Goal: Information Seeking & Learning: Understand process/instructions

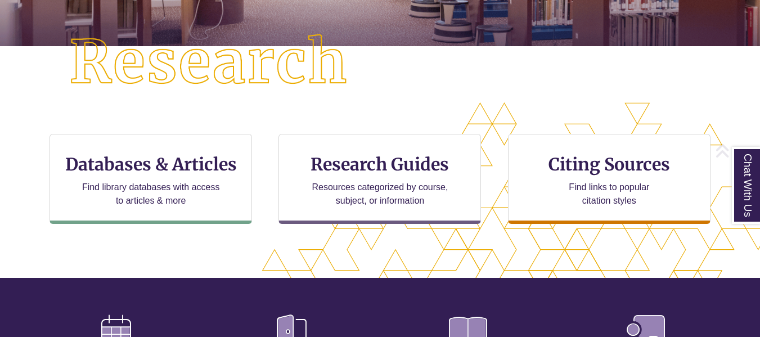
scroll to position [280, 0]
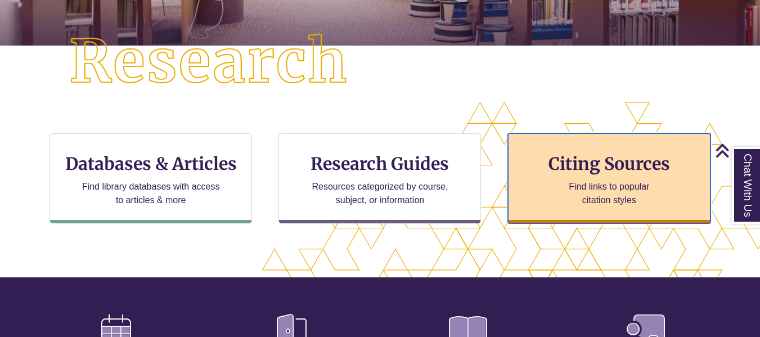
click at [601, 189] on p "Find links to popular citation styles" at bounding box center [609, 193] width 110 height 27
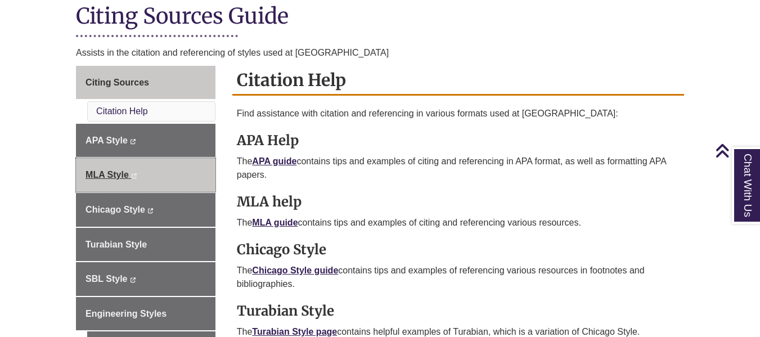
scroll to position [266, 0]
click at [178, 162] on link "MLA Style This link opens in a new window This link opens in a new window" at bounding box center [146, 175] width 140 height 34
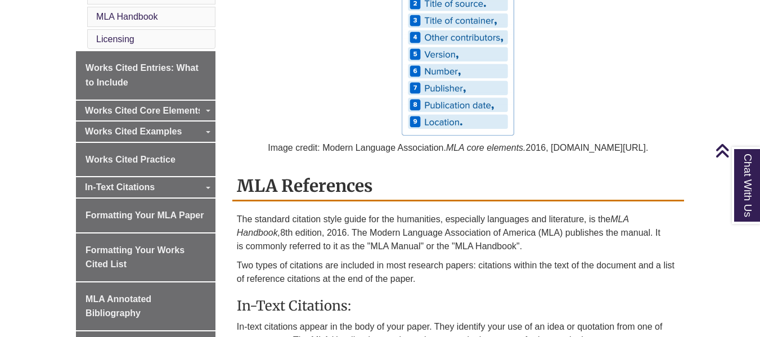
scroll to position [462, 0]
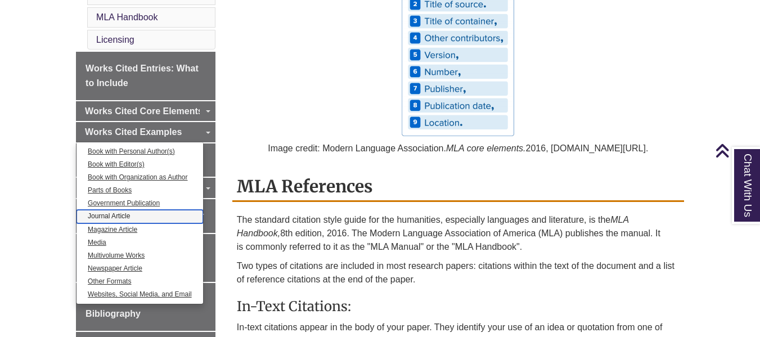
click at [122, 212] on link "Journal Article" at bounding box center [140, 216] width 127 height 13
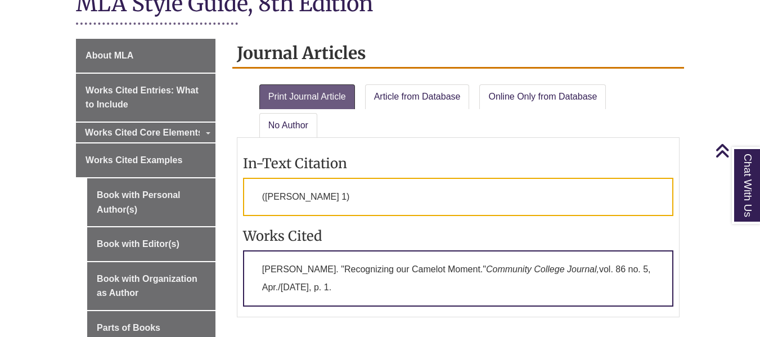
scroll to position [272, 0]
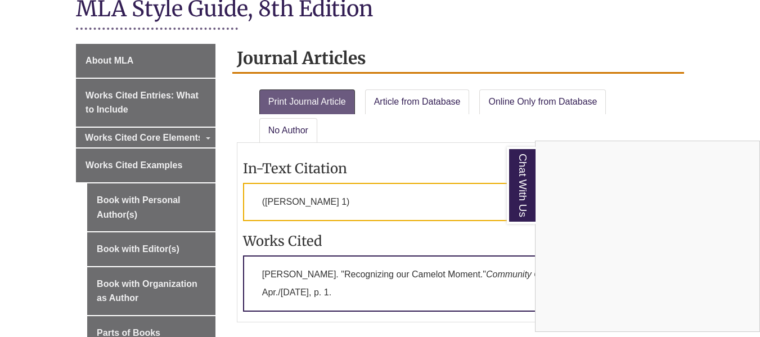
click at [136, 140] on div "Chat With Us" at bounding box center [380, 168] width 760 height 337
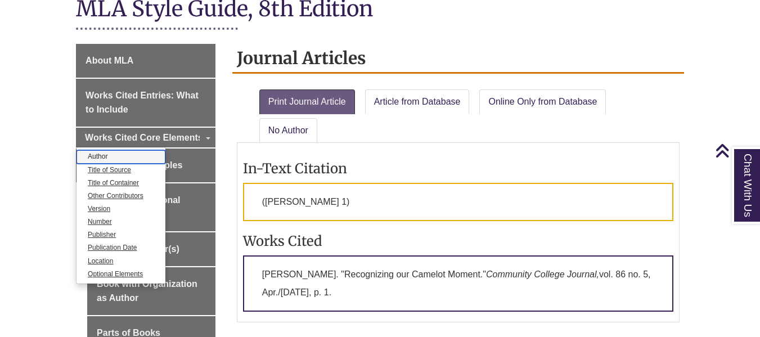
click at [102, 155] on link "Author" at bounding box center [121, 156] width 89 height 13
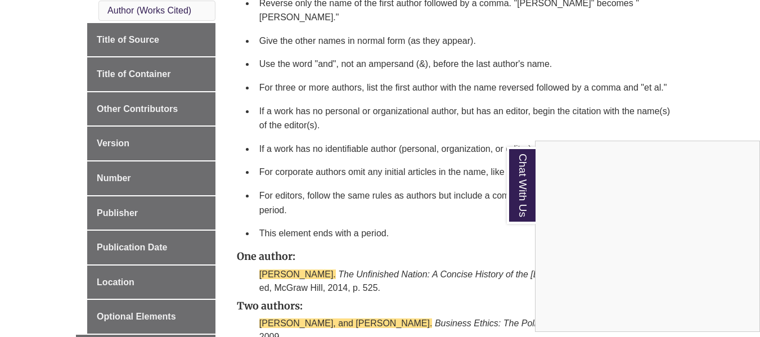
scroll to position [471, 0]
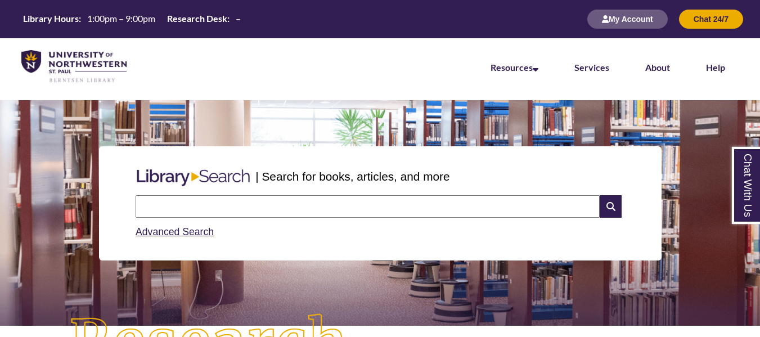
click at [281, 203] on input "text" at bounding box center [368, 206] width 464 height 23
type input "**********"
